Goal: Find specific page/section: Find specific page/section

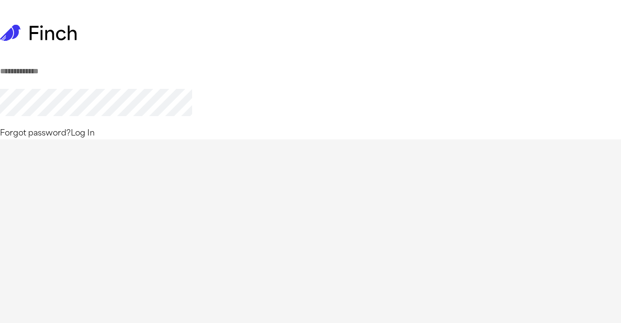
type input "**********"
click at [95, 139] on button "Log In" at bounding box center [83, 134] width 24 height 12
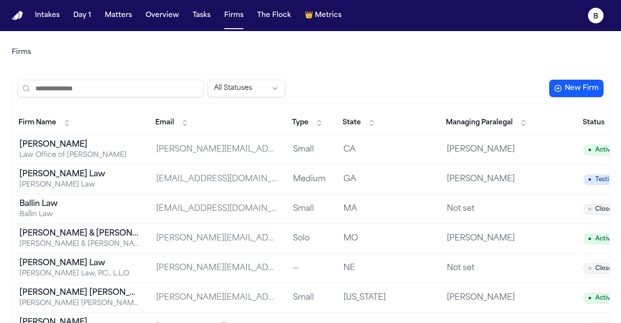
click at [77, 90] on input "search" at bounding box center [110, 88] width 186 height 17
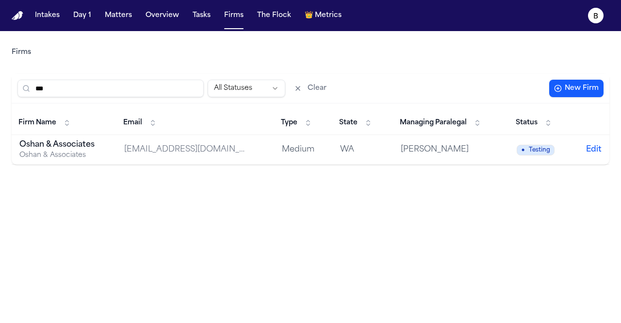
type input "***"
click at [89, 156] on div "Oshan & Associates" at bounding box center [63, 155] width 89 height 10
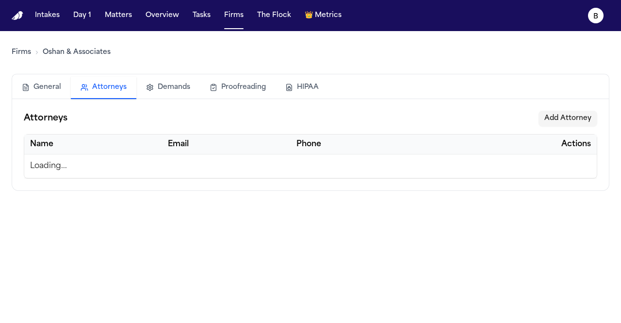
click at [121, 84] on button "Attorneys" at bounding box center [104, 88] width 66 height 22
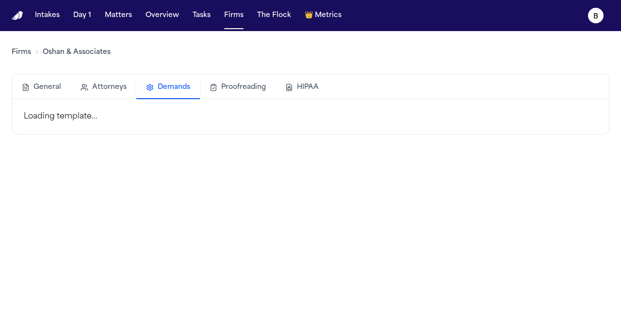
click at [181, 84] on button "Demands" at bounding box center [168, 88] width 64 height 22
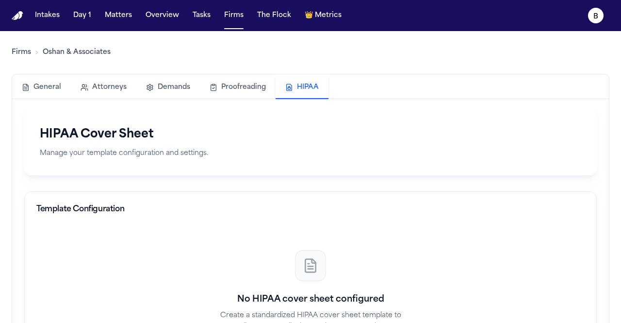
click at [296, 87] on button "HIPAA" at bounding box center [302, 88] width 53 height 22
click at [244, 84] on button "Proofreading" at bounding box center [238, 87] width 76 height 21
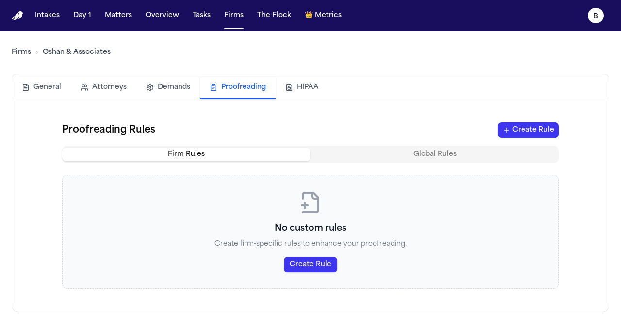
click at [180, 88] on button "Demands" at bounding box center [168, 87] width 64 height 21
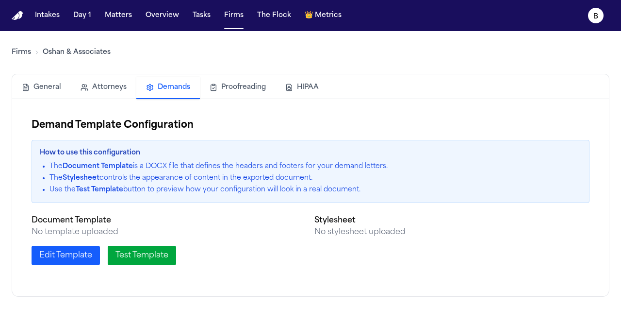
click at [37, 85] on button "General" at bounding box center [41, 87] width 59 height 21
